Goal: Use online tool/utility

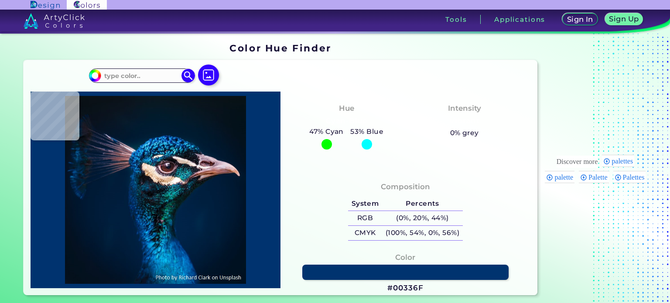
type input "#000000"
type input "#081216"
type input "#000000"
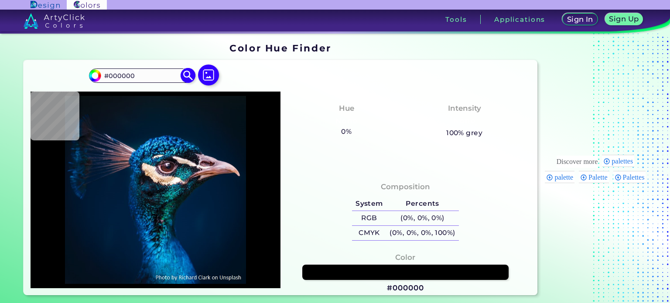
click at [143, 78] on input "#000000" at bounding box center [141, 76] width 81 height 12
drag, startPoint x: 143, startPoint y: 78, endPoint x: 109, endPoint y: 76, distance: 34.0
click at [109, 76] on input "#000000" at bounding box center [141, 76] width 81 height 12
type input "#99b8ad"
click at [186, 77] on img at bounding box center [188, 75] width 15 height 15
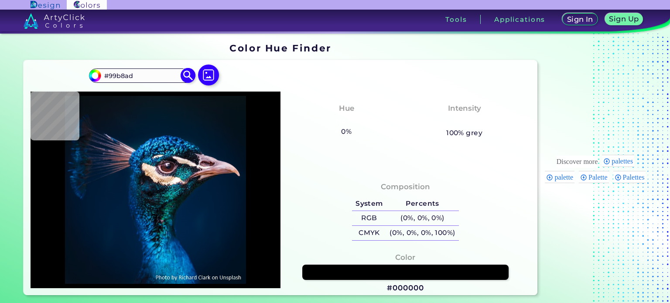
type input "#99b8ad"
type input "#99B8AD"
